Goal: Information Seeking & Learning: Learn about a topic

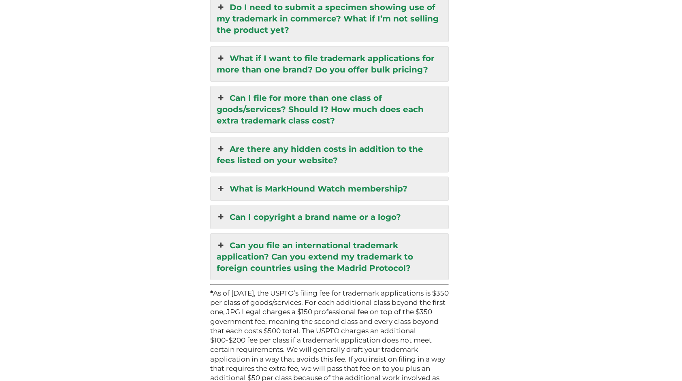
scroll to position [2246, 0]
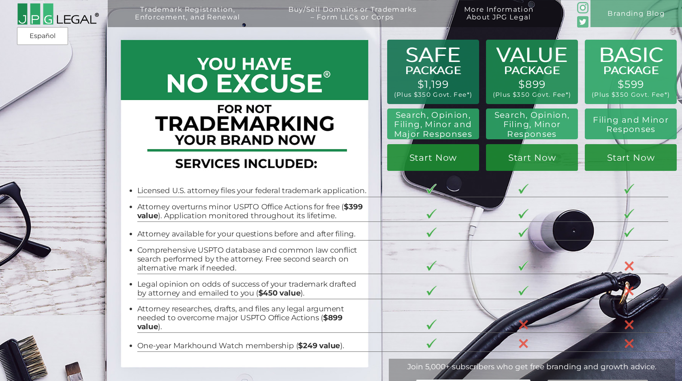
click at [443, 83] on div "Trademark Registration, Enforcement, and Renewal File a Trademark Application T…" at bounding box center [341, 61] width 682 height 123
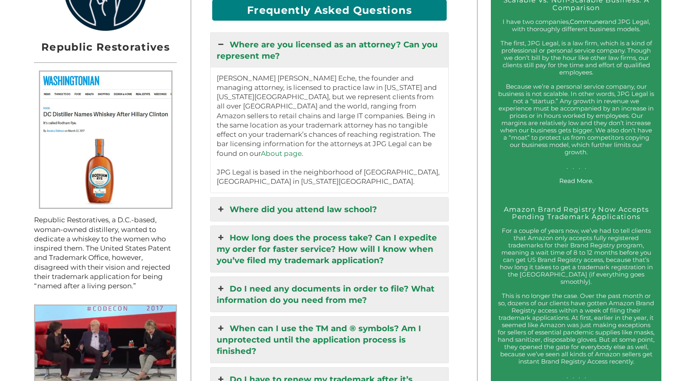
scroll to position [851, 0]
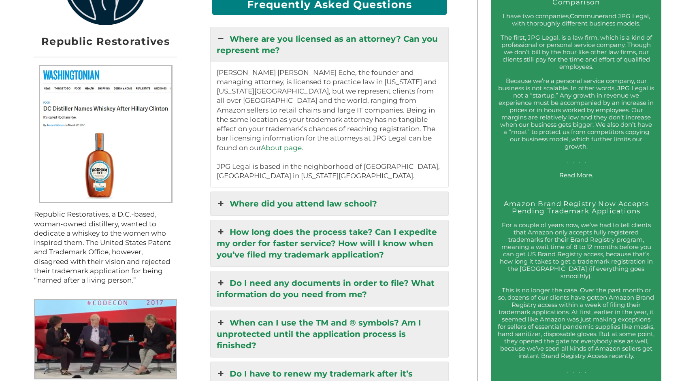
click at [335, 192] on link "Where did you attend law school?" at bounding box center [330, 203] width 238 height 23
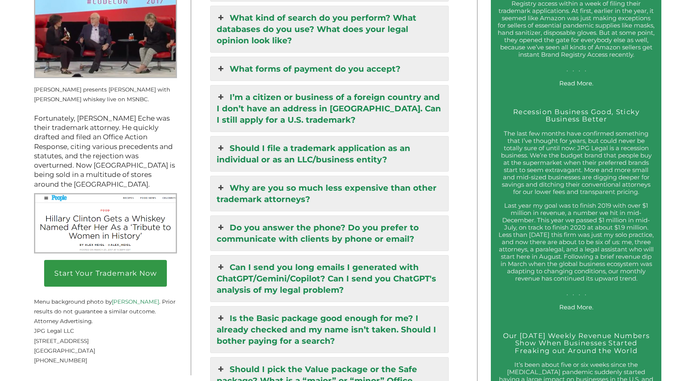
scroll to position [1175, 0]
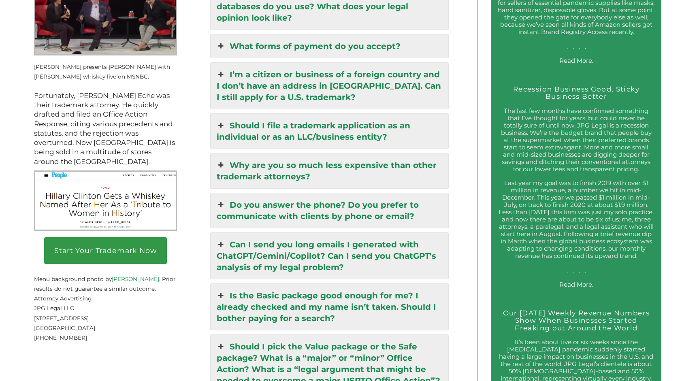
click at [320, 63] on link "I’m a citizen or business of a foreign country and I don’t have an address in […" at bounding box center [330, 86] width 238 height 46
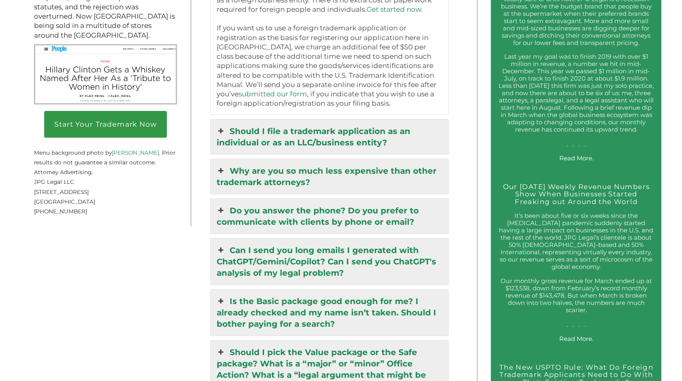
scroll to position [1346, 0]
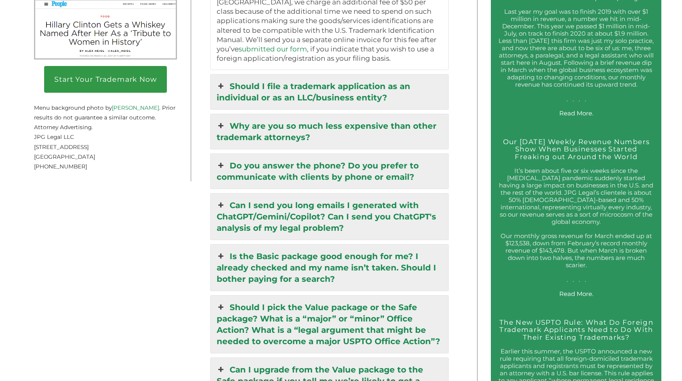
click at [369, 75] on link "Should I file a trademark application as an individual or as an LLC/business en…" at bounding box center [330, 92] width 238 height 35
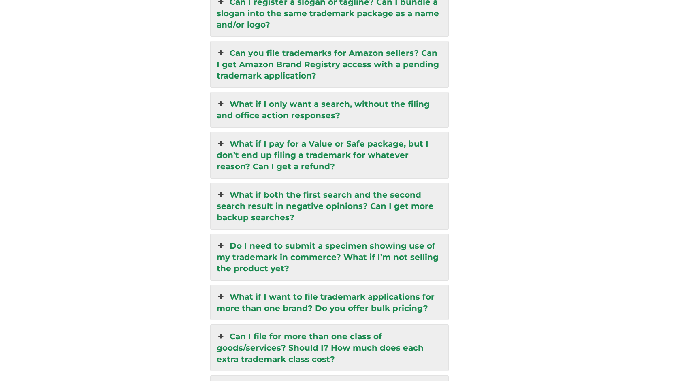
scroll to position [2076, 0]
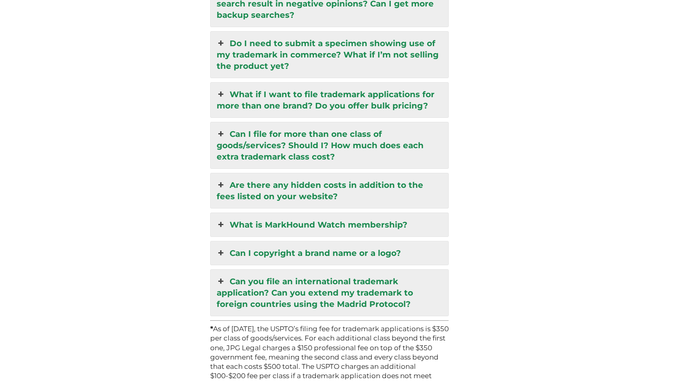
click at [353, 213] on link "What is MarkHound Watch membership?" at bounding box center [330, 224] width 238 height 23
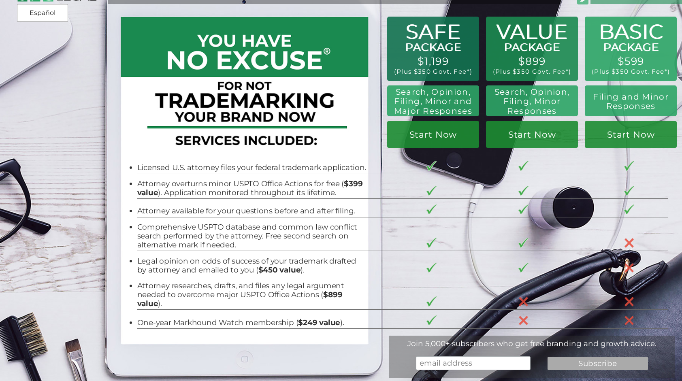
scroll to position [41, 0]
